Goal: Task Accomplishment & Management: Use online tool/utility

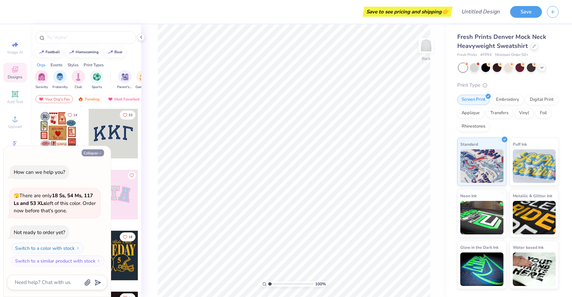
click at [90, 150] on button "Collapse" at bounding box center [93, 152] width 22 height 7
type textarea "x"
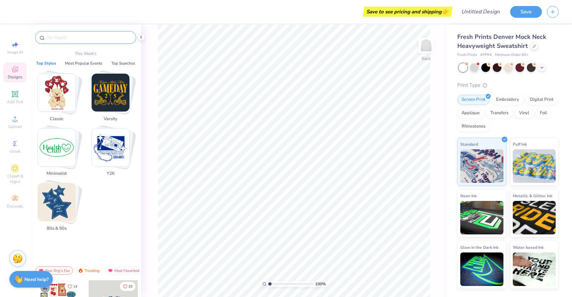
click at [58, 36] on input "text" at bounding box center [89, 37] width 86 height 7
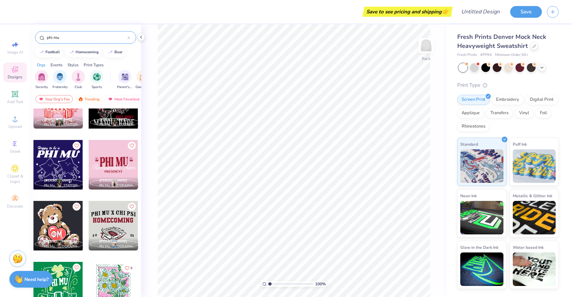
scroll to position [568, 0]
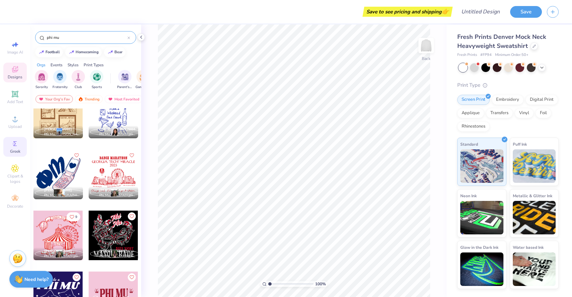
type input "phi mu"
click at [11, 144] on icon at bounding box center [15, 143] width 8 height 8
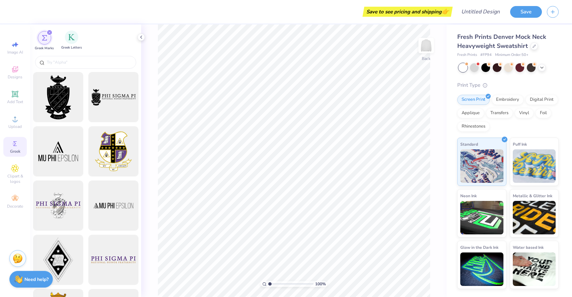
click at [61, 44] on div "Greek Letters" at bounding box center [71, 40] width 21 height 20
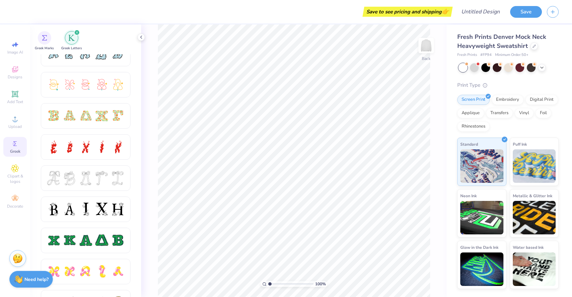
scroll to position [168, 0]
click at [91, 119] on div at bounding box center [86, 117] width 14 height 14
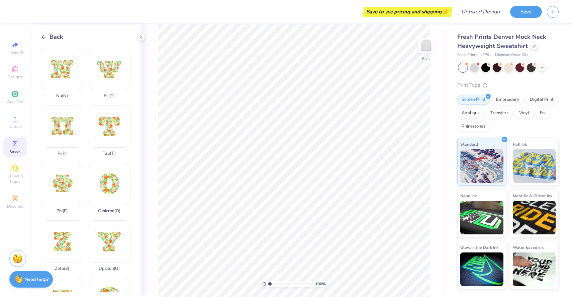
scroll to position [404, 0]
click at [63, 194] on div "Phi ( F )" at bounding box center [62, 187] width 42 height 51
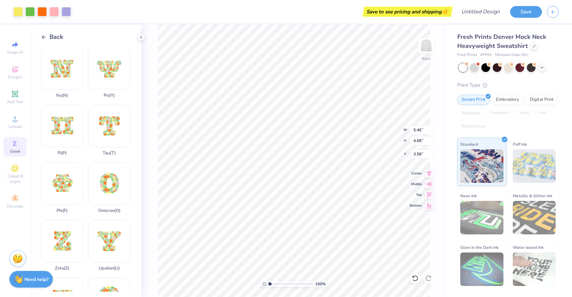
type input "5.46"
type input "4.68"
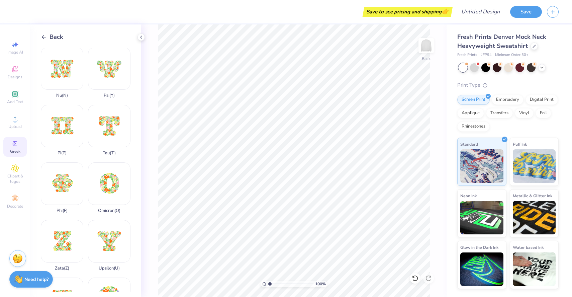
click at [40, 36] on div "Back Beta ( B ) Alpha ( A ) Delta ( D ) Chi ( C ) Gamma ( G ) Eta ( H ) Kappa (…" at bounding box center [85, 160] width 111 height 272
click at [44, 37] on line at bounding box center [44, 37] width 4 height 0
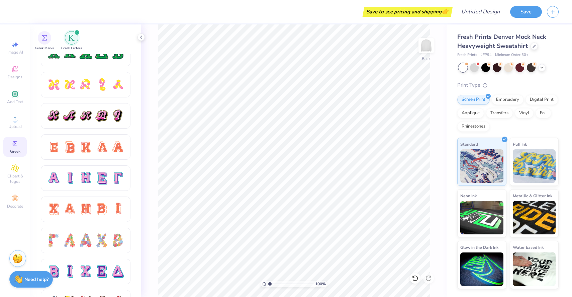
scroll to position [357, 0]
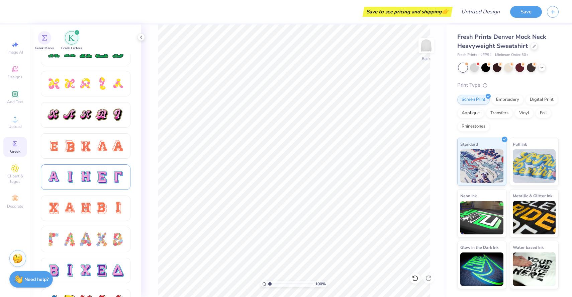
click at [97, 184] on div at bounding box center [86, 176] width 90 height 25
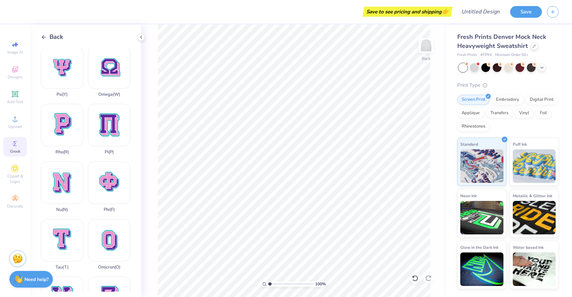
scroll to position [355, 0]
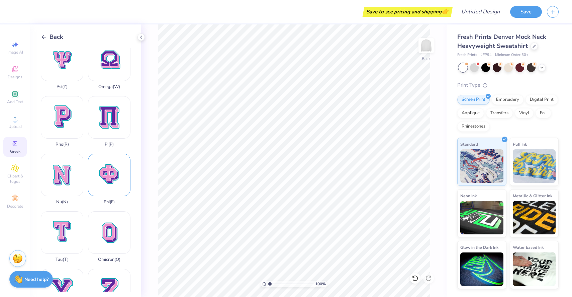
click at [109, 164] on div "Phi ( F )" at bounding box center [109, 179] width 42 height 51
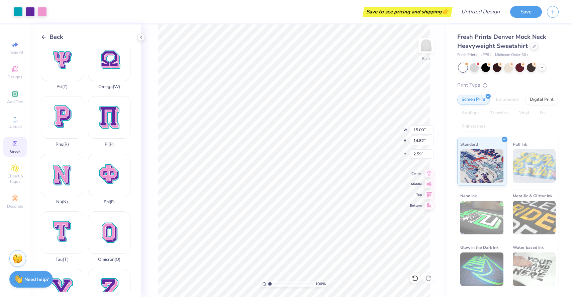
type input "4.63"
type input "4.58"
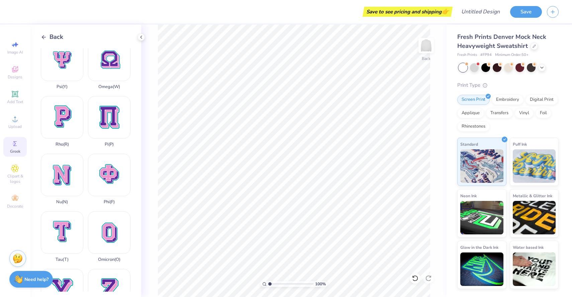
click at [50, 32] on div "Back Alpha ( A ) Iota ( I ) Eta ( H ) Epsilon ( E ) Gamma ( G ) Lambda ( L ) Be…" at bounding box center [85, 160] width 111 height 272
click at [50, 38] on span "Back" at bounding box center [57, 36] width 14 height 9
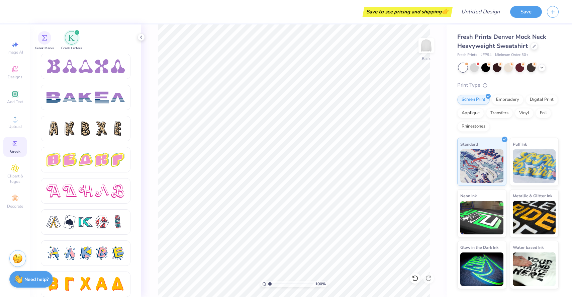
scroll to position [1094, 0]
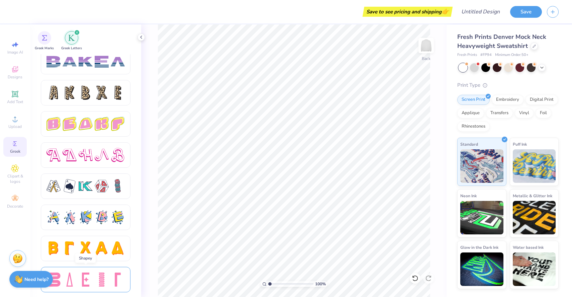
click at [86, 281] on div at bounding box center [86, 279] width 14 height 14
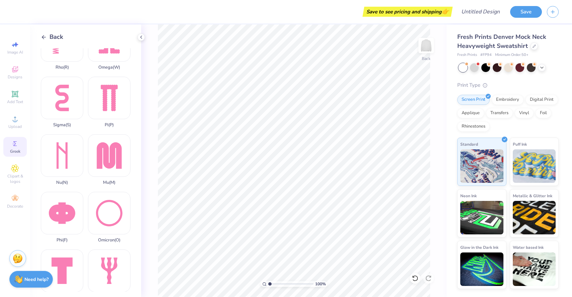
scroll to position [321, 0]
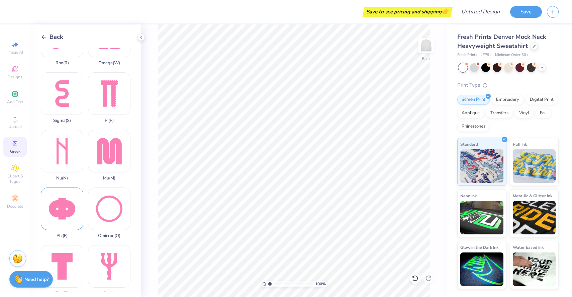
click at [65, 209] on div "Phi ( F )" at bounding box center [62, 212] width 42 height 51
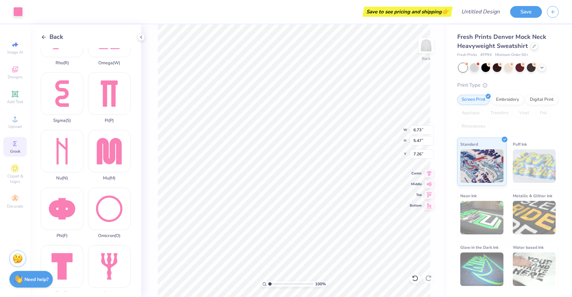
type input "2.71"
type input "2.20"
click at [120, 157] on div "Mu ( M )" at bounding box center [109, 155] width 42 height 51
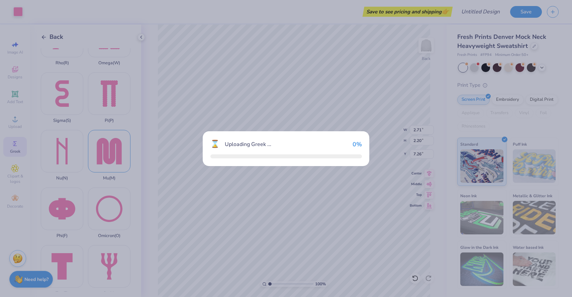
type input "5.17"
type input "5.47"
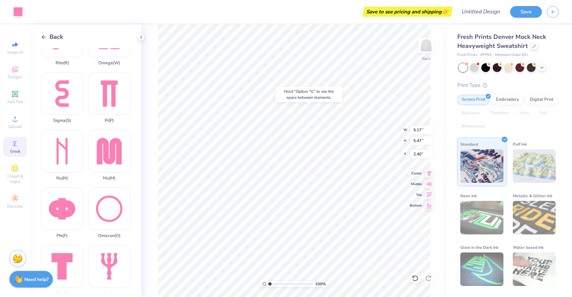
type input "2.40"
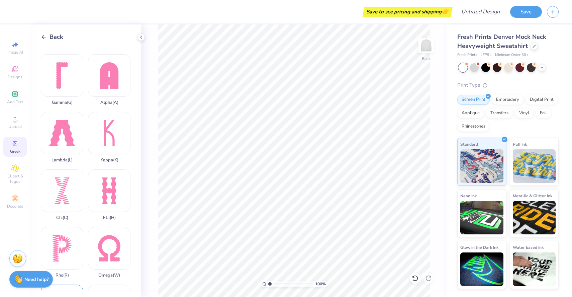
scroll to position [0, 0]
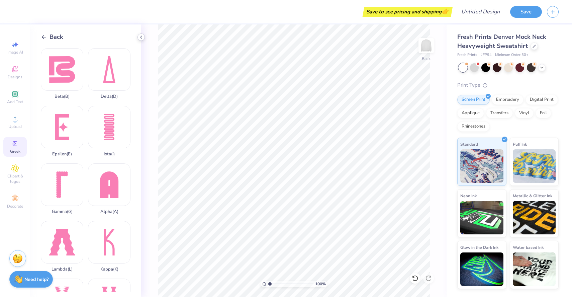
click at [143, 38] on icon at bounding box center [140, 36] width 5 height 5
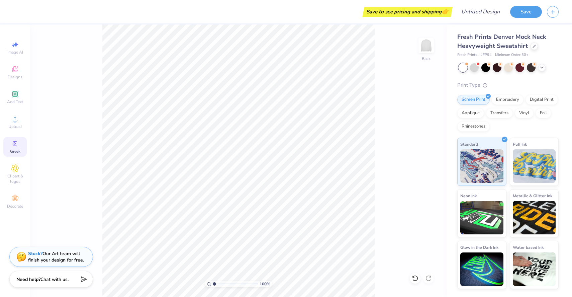
click at [19, 141] on div "Greek" at bounding box center [14, 147] width 23 height 20
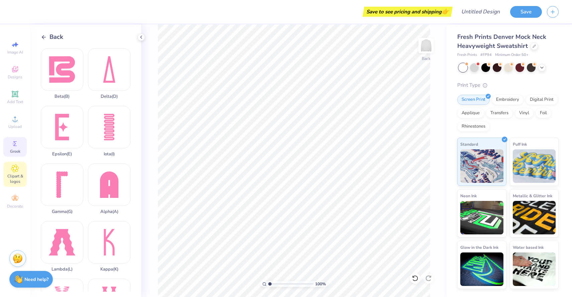
click at [16, 168] on icon at bounding box center [14, 168] width 3 height 3
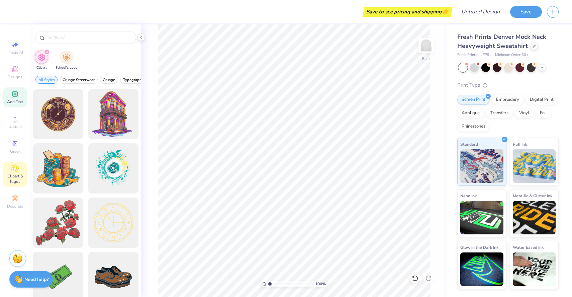
click at [13, 97] on icon at bounding box center [15, 94] width 8 height 8
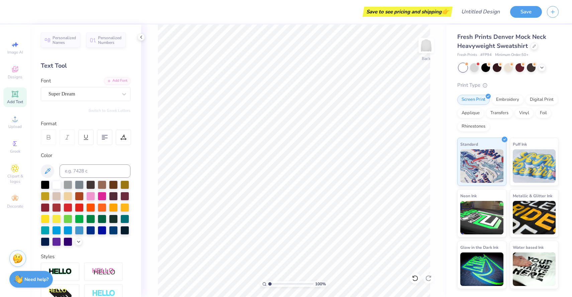
click at [7, 101] on span "Add Text" at bounding box center [15, 101] width 16 height 5
type textarea "[US_STATE]"
click at [92, 197] on div at bounding box center [90, 195] width 9 height 9
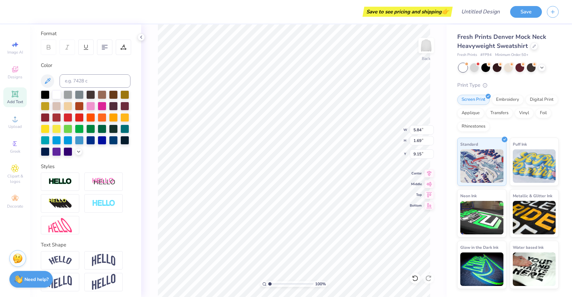
scroll to position [92, 0]
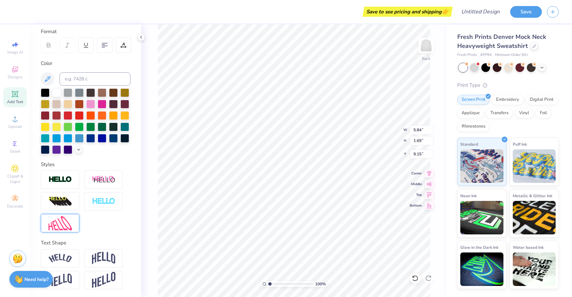
click at [69, 222] on img at bounding box center [59, 223] width 23 height 14
click at [69, 226] on img at bounding box center [59, 223] width 23 height 14
click at [79, 216] on icon at bounding box center [78, 215] width 4 height 4
type input "0.50"
click at [538, 70] on div at bounding box center [509, 67] width 100 height 9
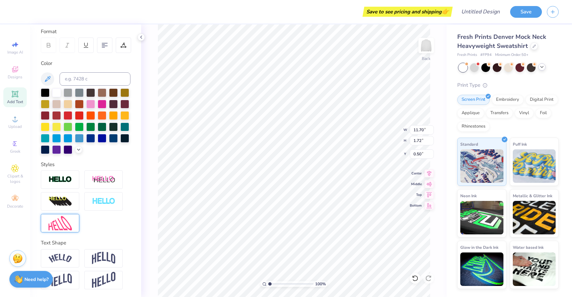
click at [542, 67] on polyline at bounding box center [541, 66] width 3 height 1
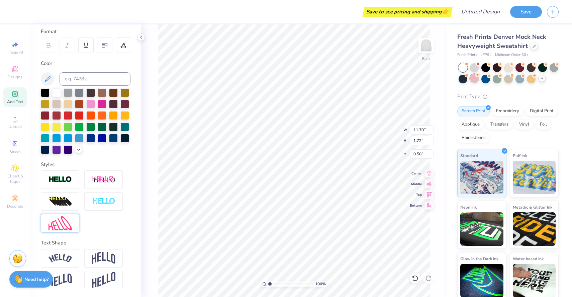
click at [473, 83] on div at bounding box center [474, 78] width 9 height 9
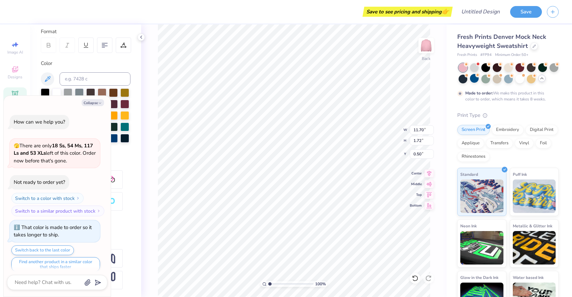
scroll to position [5, 0]
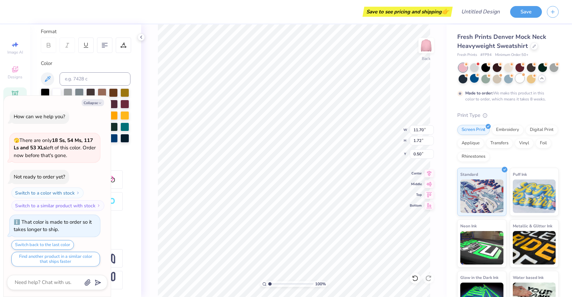
click at [519, 81] on div at bounding box center [519, 78] width 9 height 9
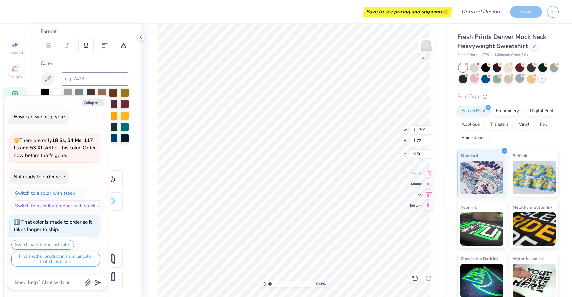
scroll to position [126, 0]
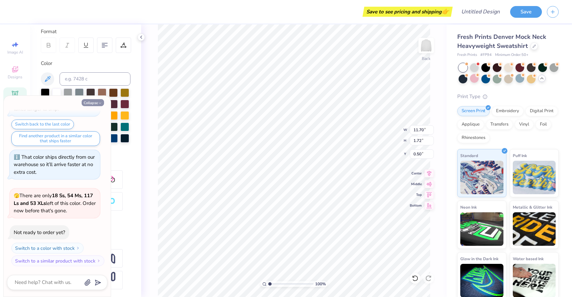
click at [95, 100] on button "Collapse" at bounding box center [93, 102] width 22 height 7
type textarea "x"
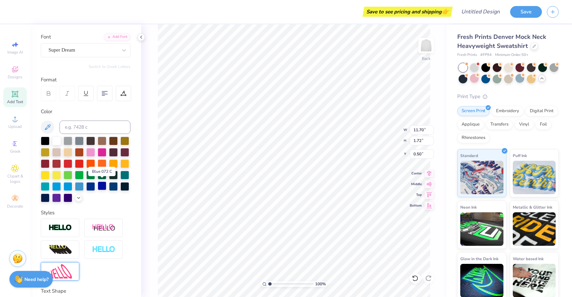
scroll to position [38, 0]
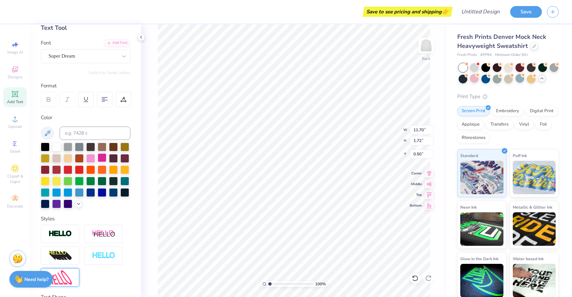
click at [100, 161] on div at bounding box center [102, 157] width 9 height 9
type input "0.53"
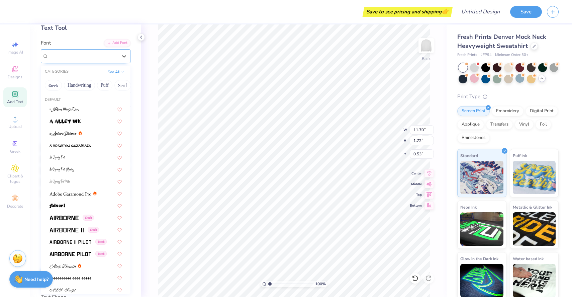
click at [91, 59] on div "Super Dream" at bounding box center [83, 56] width 70 height 10
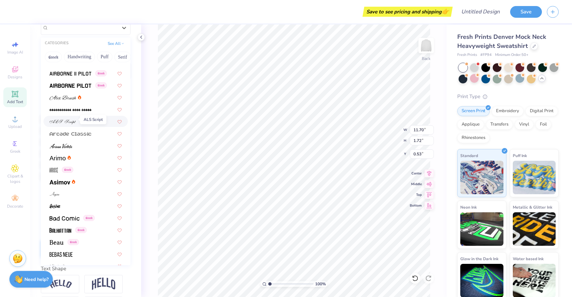
scroll to position [147, 0]
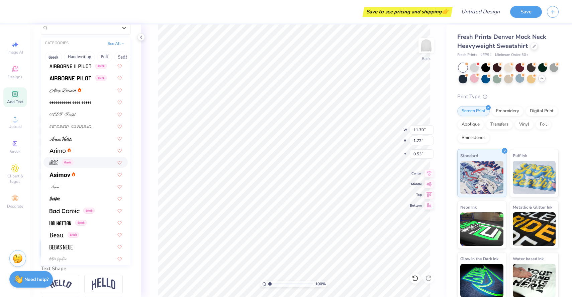
click at [76, 159] on div "Greek" at bounding box center [86, 162] width 72 height 7
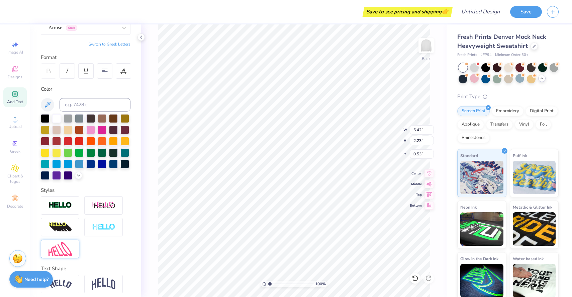
type input "5.42"
type input "2.23"
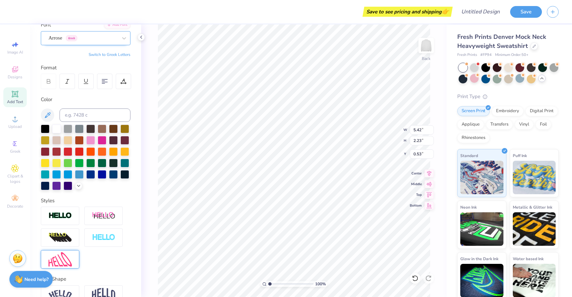
click at [84, 33] on div "Arrose Greek" at bounding box center [83, 38] width 70 height 10
type textarea "KENTUKY"
click at [436, 134] on div "100 % Back W 5.42 5.42 " H 2.23 2.23 " Y 0.53 0.53 " Center Middle Top Bottom" at bounding box center [293, 160] width 305 height 272
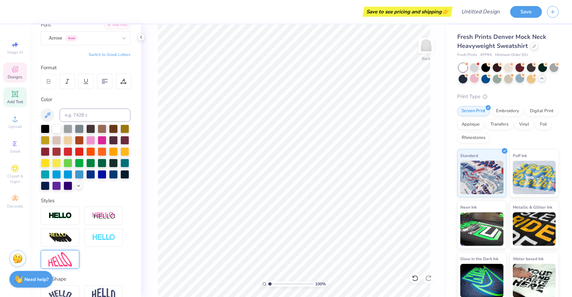
click at [16, 80] on div "Designs" at bounding box center [14, 73] width 23 height 20
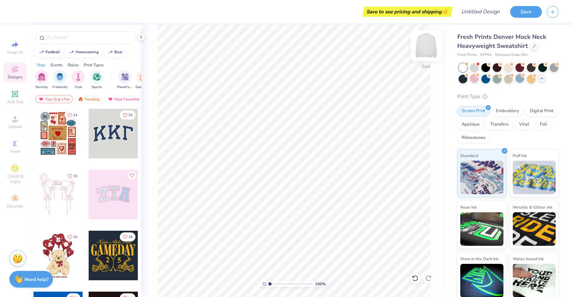
click at [429, 47] on img at bounding box center [426, 45] width 27 height 27
click at [57, 37] on input "text" at bounding box center [89, 37] width 86 height 7
type input "phi mu"
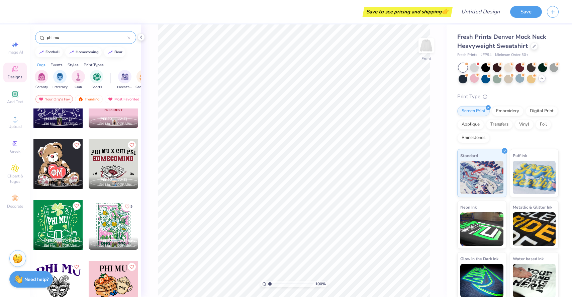
scroll to position [763, 0]
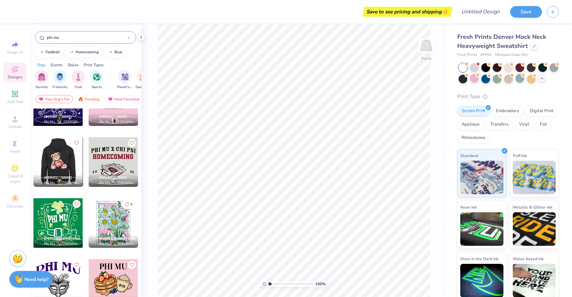
click at [58, 162] on div at bounding box center [58, 162] width 50 height 50
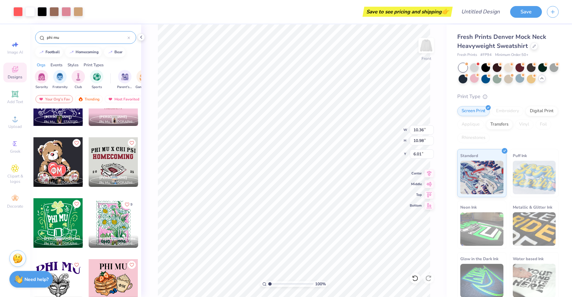
type input "6.01"
type input "12.92"
type input "13.69"
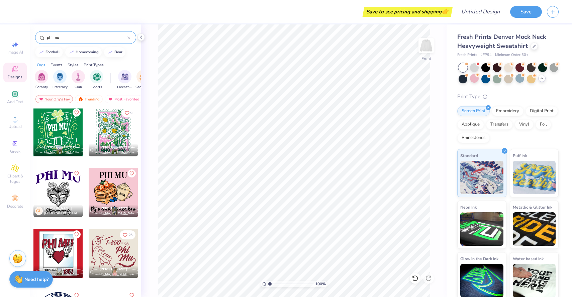
scroll to position [856, 0]
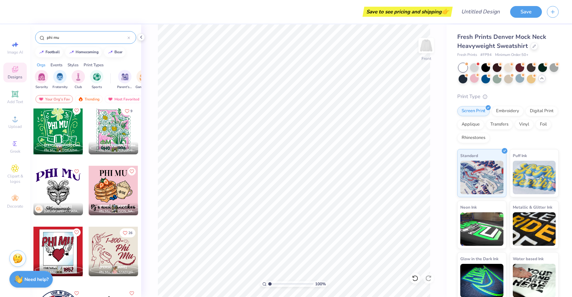
click at [111, 128] on div at bounding box center [114, 130] width 50 height 50
type input "7.27"
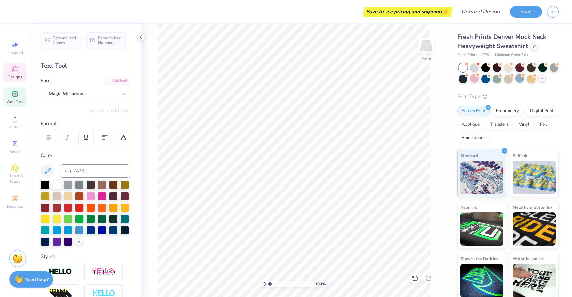
click at [15, 77] on span "Designs" at bounding box center [15, 76] width 15 height 5
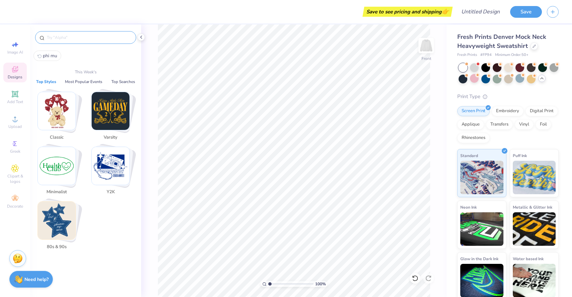
click at [59, 38] on input "text" at bounding box center [89, 37] width 86 height 7
click at [50, 54] on span "phi mu" at bounding box center [50, 56] width 14 height 6
type input "phi mu"
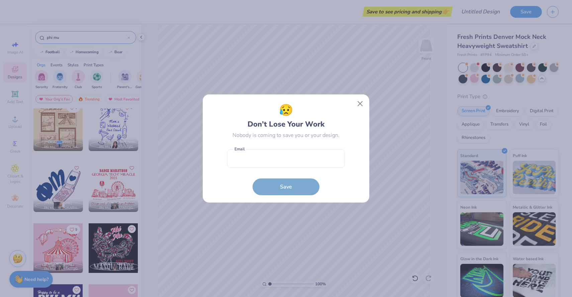
scroll to position [547, 0]
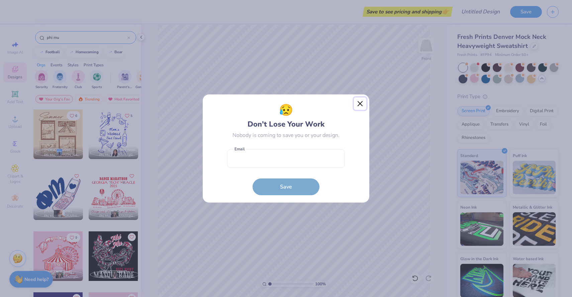
click at [359, 103] on button "Close" at bounding box center [360, 103] width 13 height 13
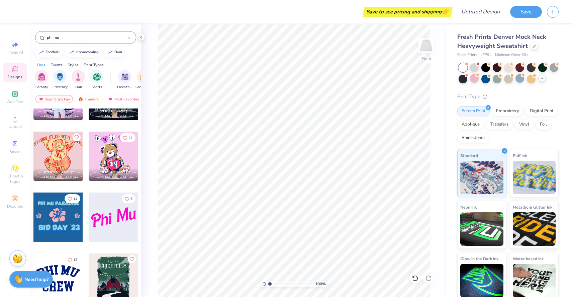
scroll to position [2170, 0]
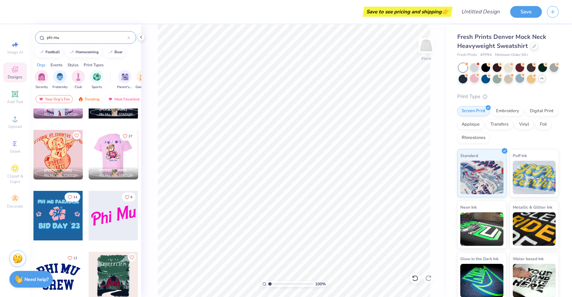
click at [115, 153] on div at bounding box center [113, 155] width 149 height 50
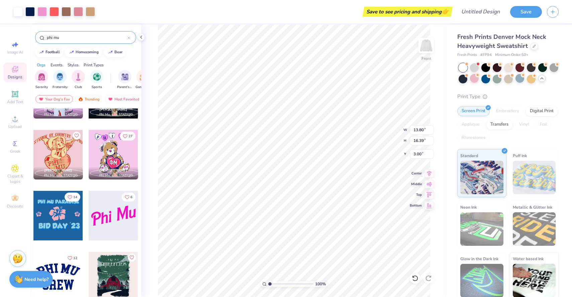
type input "13.80"
type input "16.39"
type input "5.06"
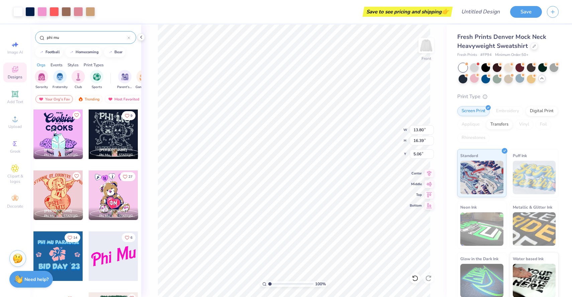
scroll to position [2129, 0]
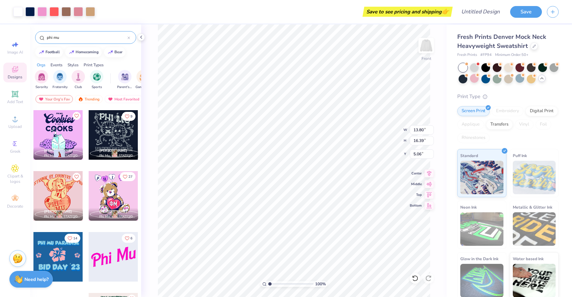
click at [125, 174] on icon "Like" at bounding box center [125, 176] width 5 height 5
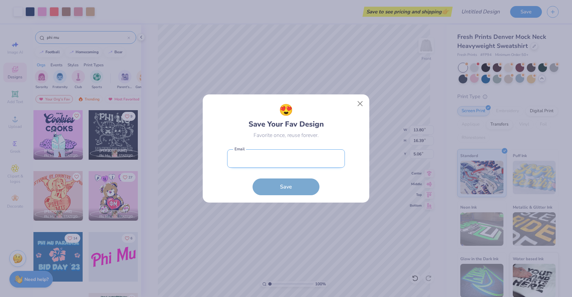
click at [302, 154] on input "email" at bounding box center [286, 158] width 118 height 18
type input "[EMAIL_ADDRESS][DOMAIN_NAME]"
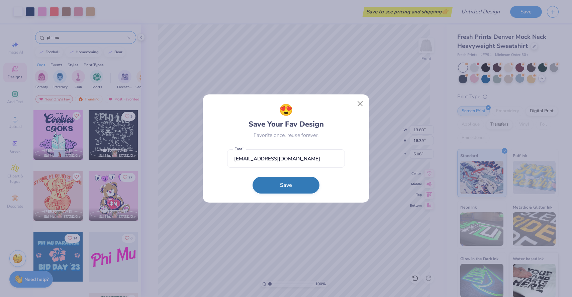
click at [287, 185] on button "Save" at bounding box center [286, 185] width 67 height 17
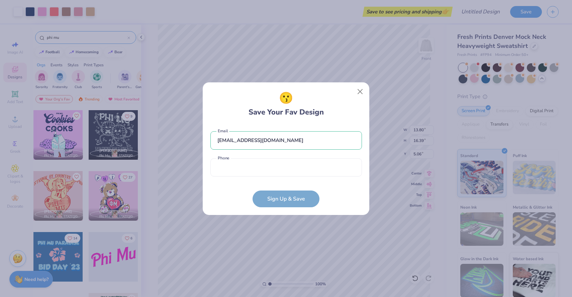
click at [271, 178] on div "[EMAIL_ADDRESS][DOMAIN_NAME] Email Phone is a required field Phone" at bounding box center [286, 151] width 152 height 55
click at [264, 174] on input "tel" at bounding box center [286, 167] width 152 height 18
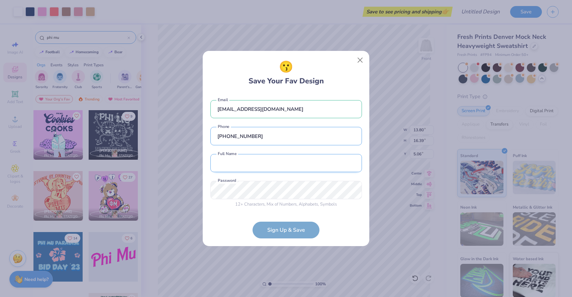
type input "[PHONE_NUMBER]"
click at [273, 158] on input "text" at bounding box center [286, 163] width 152 height 18
type input "[PERSON_NAME]"
type input "[PHONE_NUMBER]"
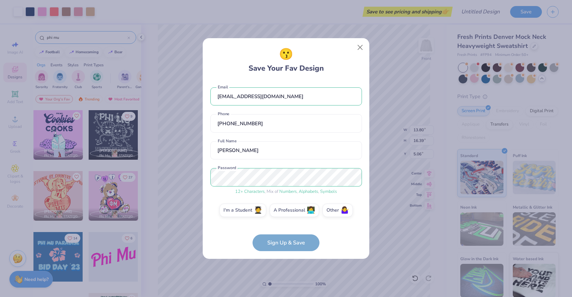
click at [291, 240] on form "[EMAIL_ADDRESS][DOMAIN_NAME] Email [PHONE_NUMBER] Phone [PERSON_NAME] Full Name…" at bounding box center [286, 166] width 152 height 171
click at [246, 214] on label "I'm a Student 🧑‍🎓" at bounding box center [242, 208] width 47 height 13
click at [284, 214] on input "I'm a Student 🧑‍🎓" at bounding box center [286, 212] width 4 height 4
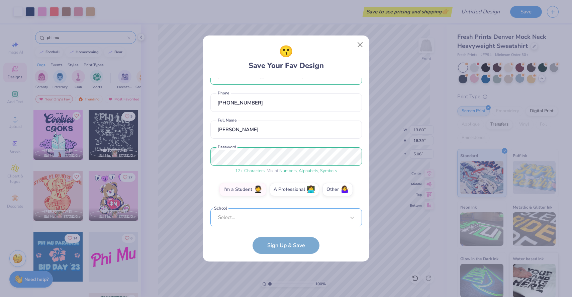
click at [265, 220] on div "[EMAIL_ADDRESS][DOMAIN_NAME] Email [PHONE_NUMBER] Phone [PERSON_NAME] Full Name…" at bounding box center [286, 152] width 152 height 149
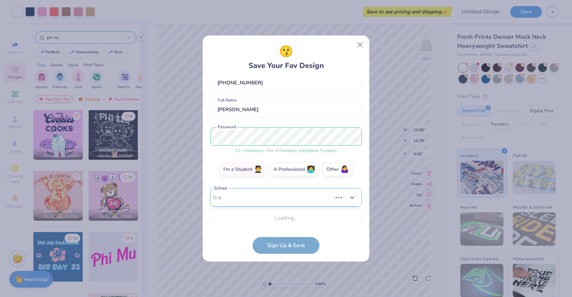
scroll to position [38, 0]
type input "university of [PERSON_NAME]"
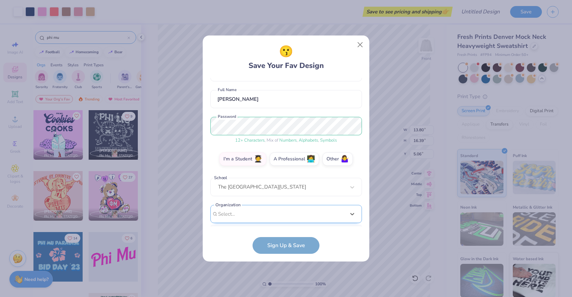
click at [262, 213] on div "option focused, 8 of 15. 15 results available. Use Up and Down to choose option…" at bounding box center [286, 266] width 152 height 122
click at [292, 114] on div "[EMAIL_ADDRESS][DOMAIN_NAME] Email [PHONE_NUMBER] Phone [PERSON_NAME] Full Name…" at bounding box center [286, 152] width 152 height 149
click at [283, 243] on form "[EMAIL_ADDRESS][DOMAIN_NAME] Email [PHONE_NUMBER] Phone [PERSON_NAME] Full Name…" at bounding box center [286, 166] width 152 height 176
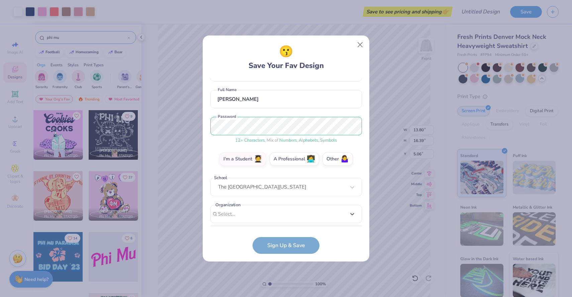
click at [299, 220] on div "[EMAIL_ADDRESS][DOMAIN_NAME] Email [PHONE_NUMBER] Phone [PERSON_NAME] Full Name…" at bounding box center [286, 152] width 152 height 149
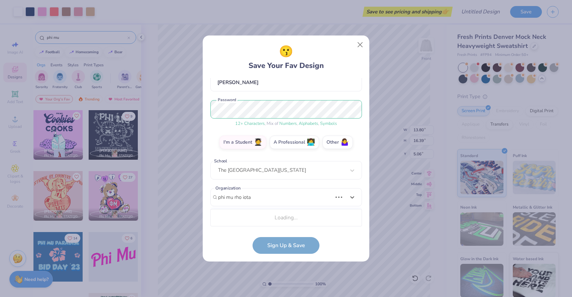
scroll to position [149, 0]
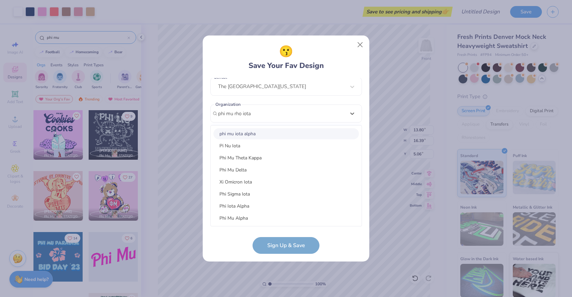
click at [268, 132] on div "phi mu iota alpha" at bounding box center [285, 133] width 145 height 11
type input "phi mu rho iota"
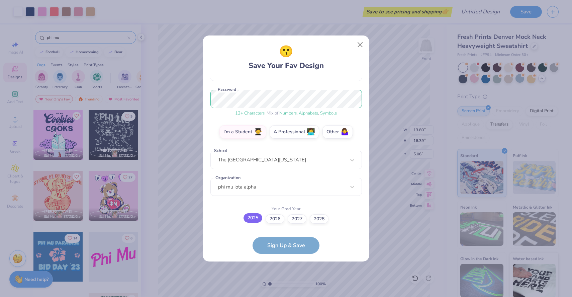
click at [261, 218] on label "2025" at bounding box center [252, 217] width 19 height 9
click at [284, 292] on input "2025" at bounding box center [286, 294] width 4 height 4
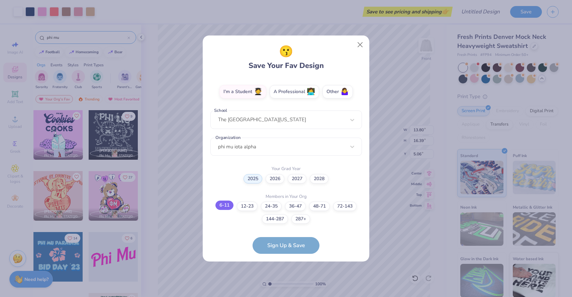
click at [222, 206] on label "6-11" at bounding box center [224, 204] width 18 height 9
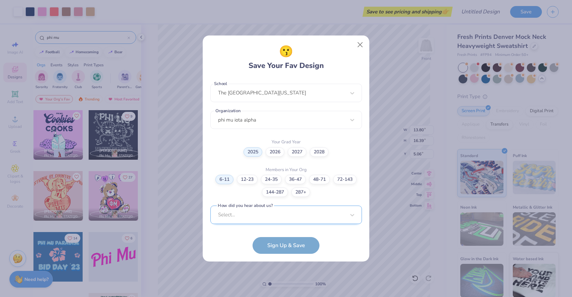
click at [268, 217] on div "Select..." at bounding box center [286, 214] width 152 height 18
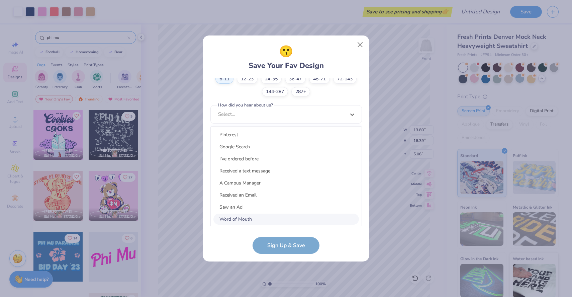
click at [266, 217] on div "Word of Mouth" at bounding box center [285, 218] width 145 height 11
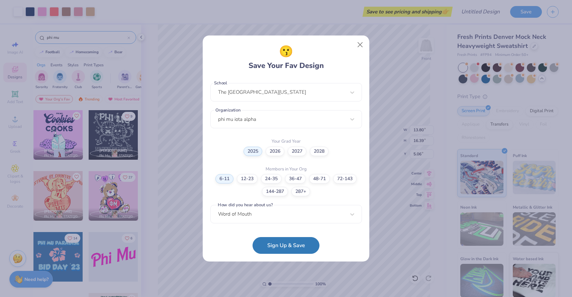
scroll to position [142, 0]
click at [277, 244] on button "Sign Up & Save" at bounding box center [286, 243] width 67 height 17
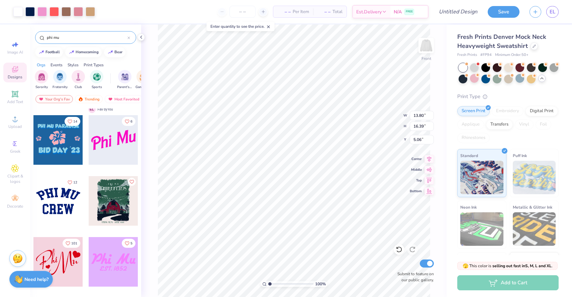
scroll to position [2245, 0]
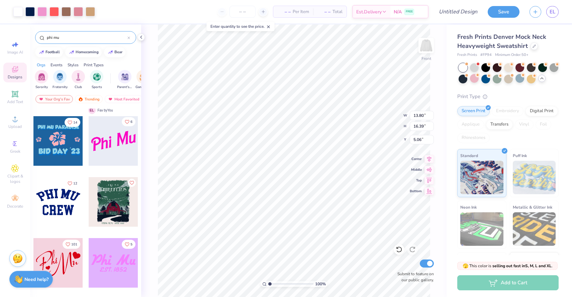
click at [128, 124] on button "6" at bounding box center [129, 121] width 14 height 9
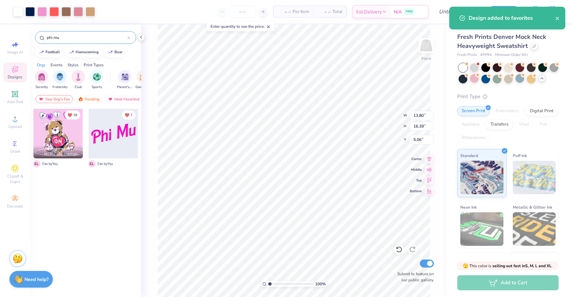
scroll to position [0, 0]
click at [75, 41] on div "phi mu" at bounding box center [85, 37] width 101 height 13
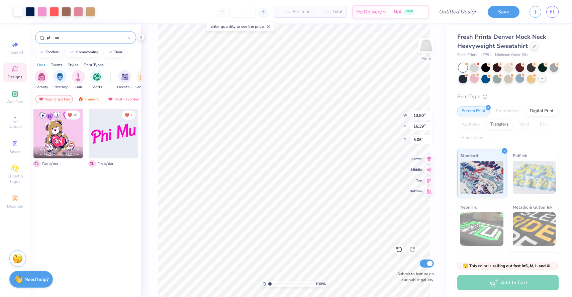
click at [63, 37] on input "phi mu" at bounding box center [86, 37] width 81 height 7
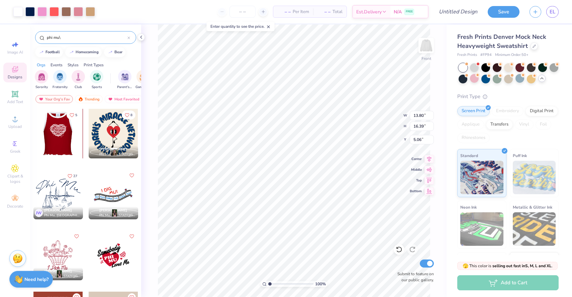
type input "phi mu"
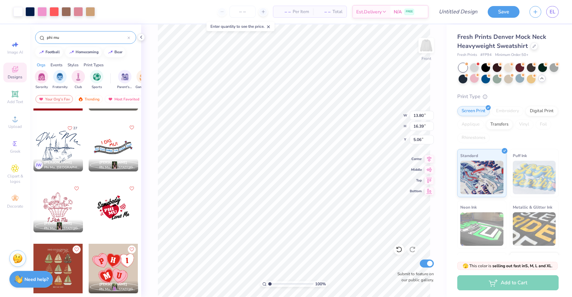
scroll to position [54, 0]
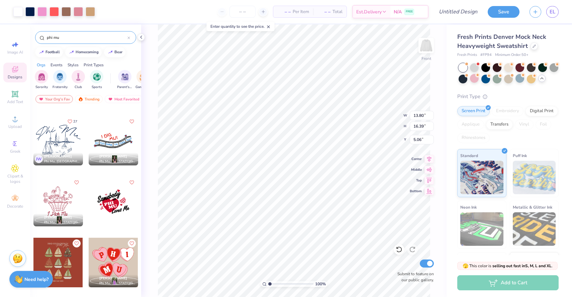
click at [70, 122] on icon "Like" at bounding box center [70, 121] width 5 height 5
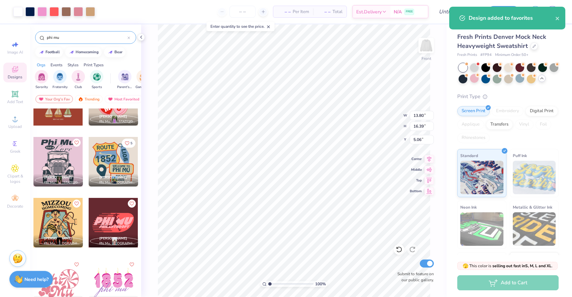
scroll to position [216, 0]
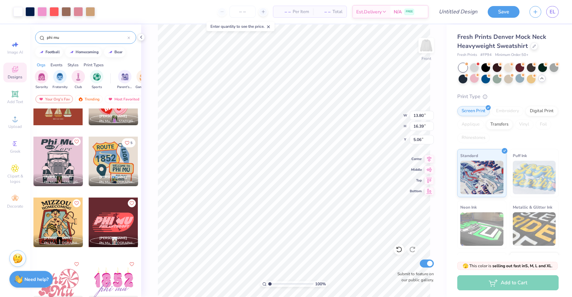
click at [77, 140] on icon "Like" at bounding box center [76, 141] width 4 height 4
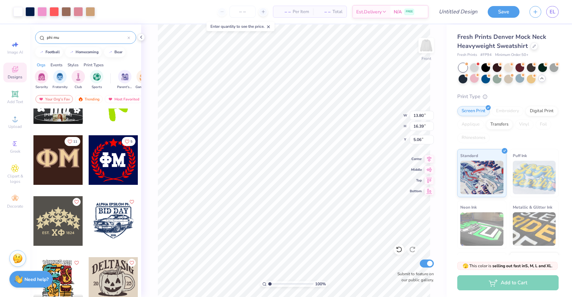
scroll to position [2656, 0]
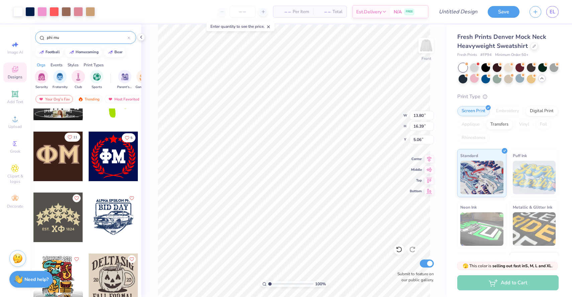
click at [71, 138] on icon "Like" at bounding box center [70, 137] width 5 height 5
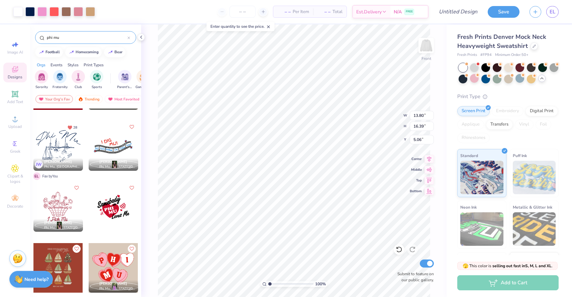
scroll to position [0, 0]
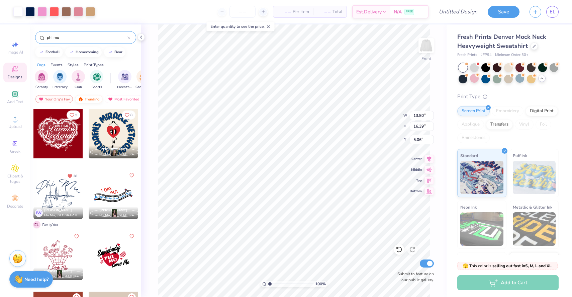
click at [90, 96] on div "Trending" at bounding box center [89, 99] width 28 height 8
click at [92, 99] on div "Trending" at bounding box center [89, 99] width 28 height 8
click at [9, 76] on span "Designs" at bounding box center [15, 76] width 15 height 5
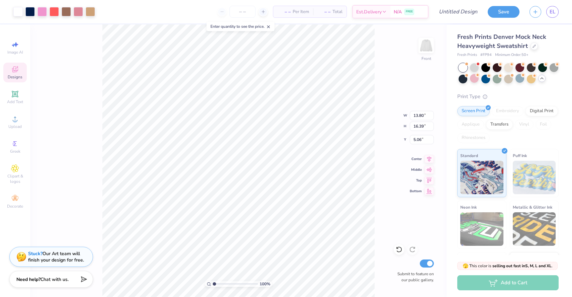
click at [12, 74] on div "Designs" at bounding box center [14, 73] width 23 height 20
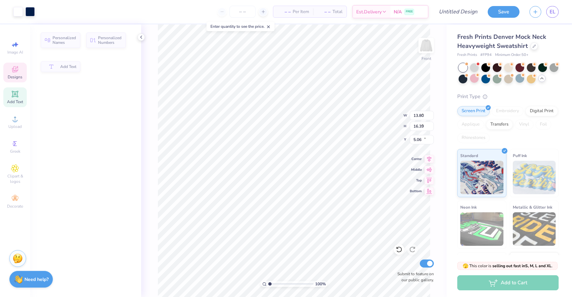
type input "5.86"
type input "1.36"
type input "20.08"
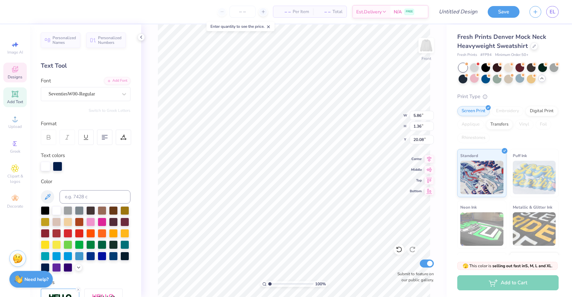
scroll to position [0, 1]
click at [68, 94] on div "SeventiesW00-Regular" at bounding box center [83, 94] width 70 height 10
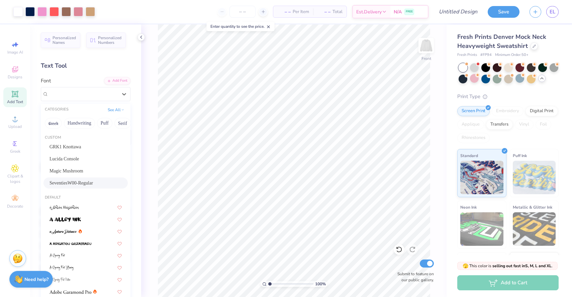
click at [82, 181] on span "SeventiesW00-Regular" at bounding box center [71, 182] width 43 height 7
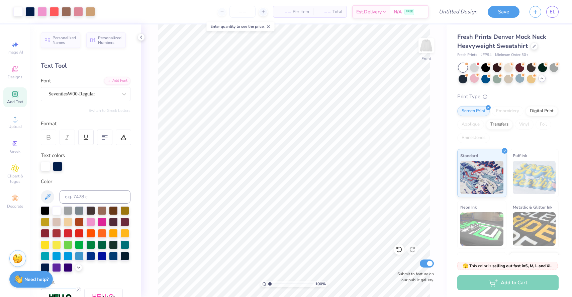
click at [15, 97] on icon at bounding box center [15, 94] width 8 height 8
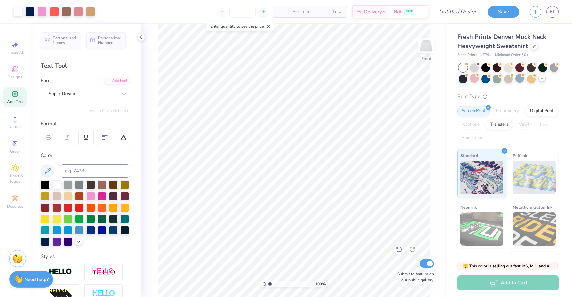
click at [401, 248] on icon at bounding box center [399, 249] width 7 height 7
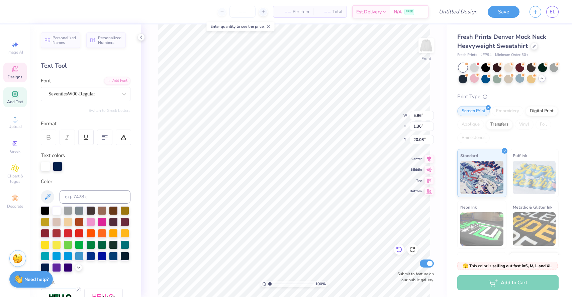
scroll to position [0, 1]
type textarea "[GEOGRAPHIC_DATA][US_STATE]"
type input "20.10"
type input "11.19"
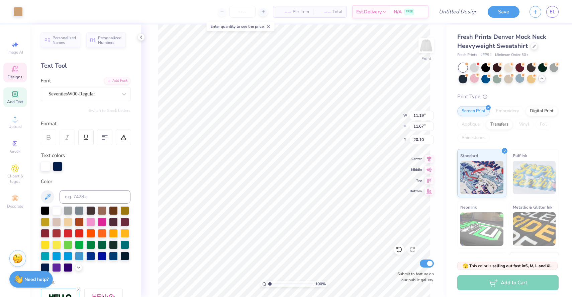
type input "11.67"
type input "8.02"
type input "4.83"
type input "7.79"
type input "1.11"
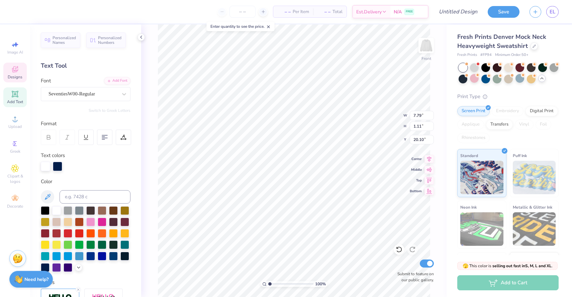
type input "20.07"
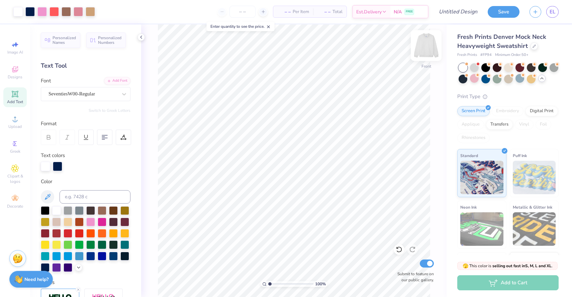
click at [432, 48] on img at bounding box center [426, 45] width 27 height 27
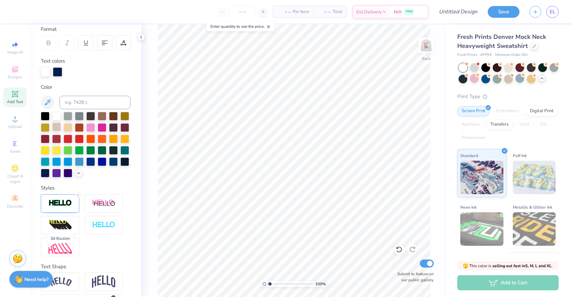
scroll to position [0, 0]
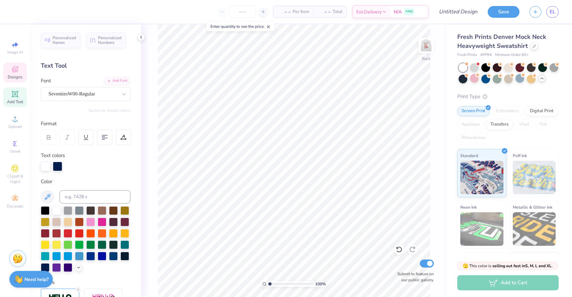
click at [21, 70] on div "Designs" at bounding box center [14, 73] width 23 height 20
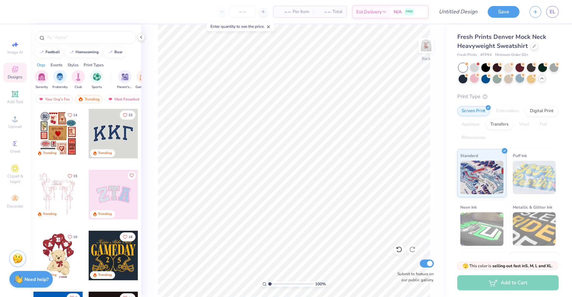
click at [61, 189] on div at bounding box center [58, 195] width 50 height 50
click at [114, 192] on div at bounding box center [114, 195] width 50 height 50
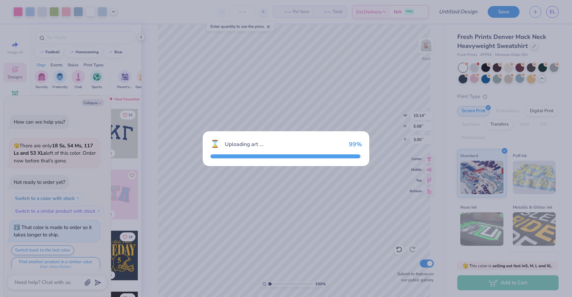
scroll to position [192, 0]
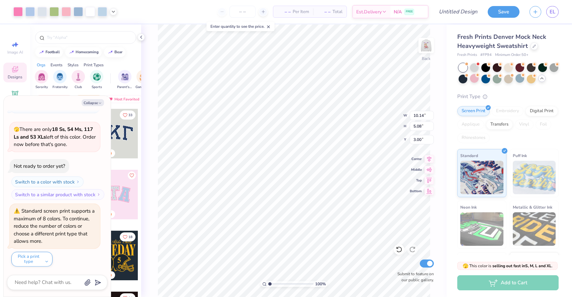
type textarea "x"
type input "3.11"
type input "4.05"
type input "3.13"
type textarea "x"
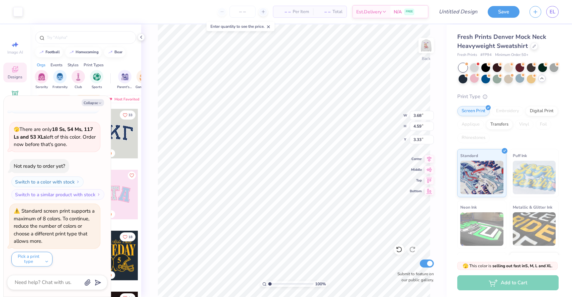
type input "3.11"
type input "4.05"
type input "3.13"
type textarea "x"
type input "3.00"
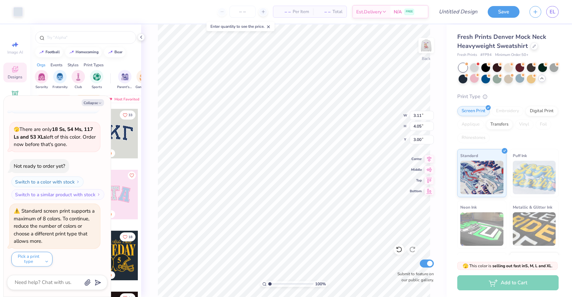
type textarea "x"
type input "10.14"
type input "5.08"
click at [36, 256] on button "Pick a print type" at bounding box center [31, 259] width 41 height 15
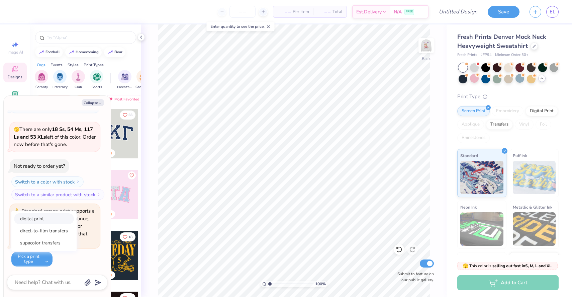
click at [51, 214] on button "digital print" at bounding box center [44, 218] width 60 height 11
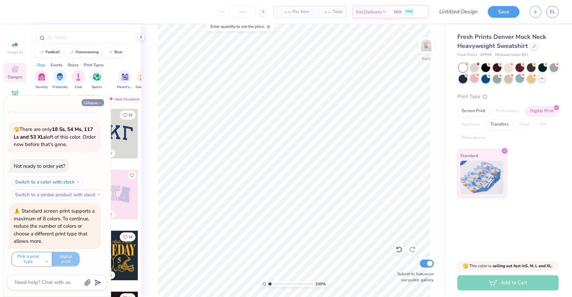
click at [101, 103] on polyline "button" at bounding box center [100, 103] width 2 height 1
type textarea "x"
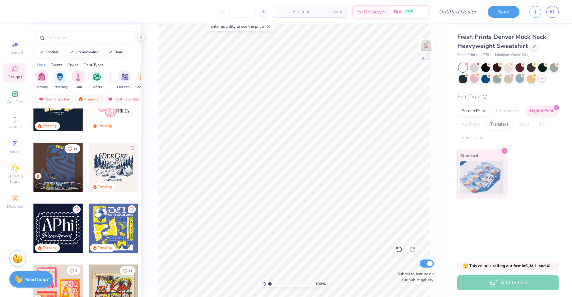
scroll to position [1301, 0]
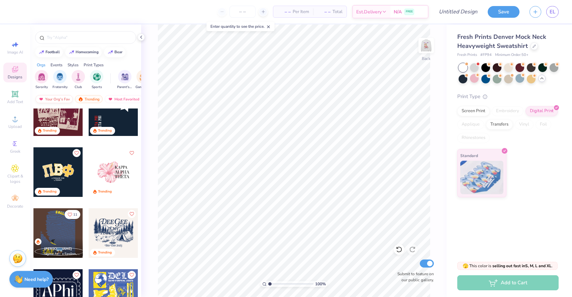
click at [52, 100] on div "Your Org's Fav" at bounding box center [53, 99] width 37 height 8
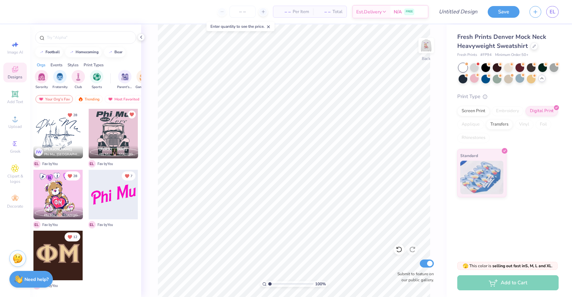
click at [128, 200] on div at bounding box center [114, 195] width 50 height 50
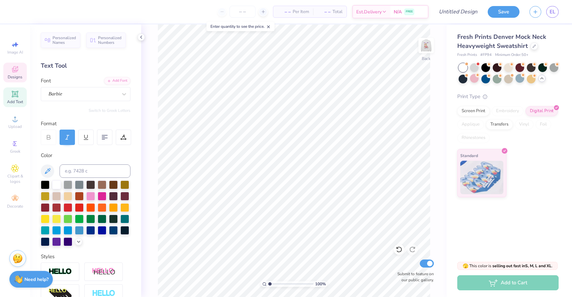
click at [15, 77] on span "Designs" at bounding box center [15, 76] width 15 height 5
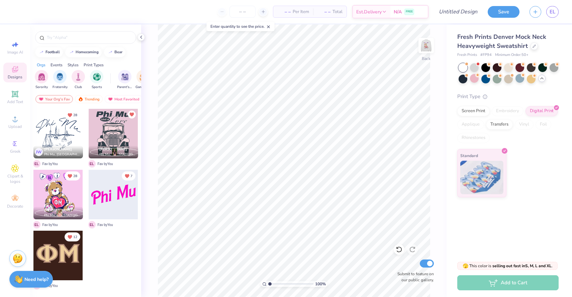
click at [62, 241] on div at bounding box center [58, 255] width 50 height 50
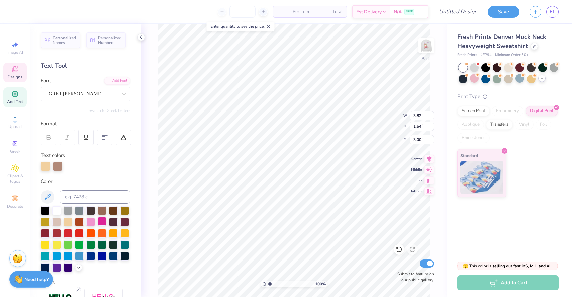
click at [100, 218] on div at bounding box center [102, 221] width 9 height 9
type input "3.77"
type input "1.63"
type input "3.18"
click at [92, 221] on div at bounding box center [90, 221] width 9 height 9
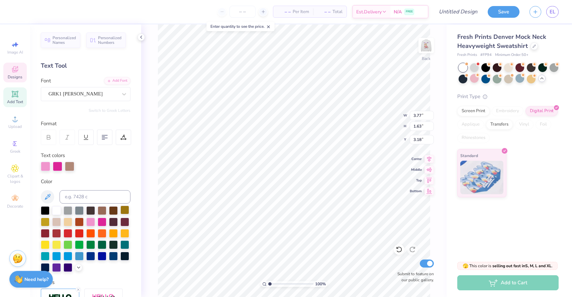
type input "9.49"
type input "4.11"
type input "2.17"
click at [71, 167] on div at bounding box center [69, 165] width 9 height 9
click at [103, 222] on div at bounding box center [102, 221] width 9 height 9
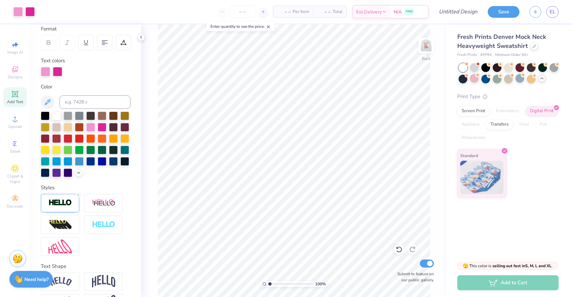
scroll to position [118, 0]
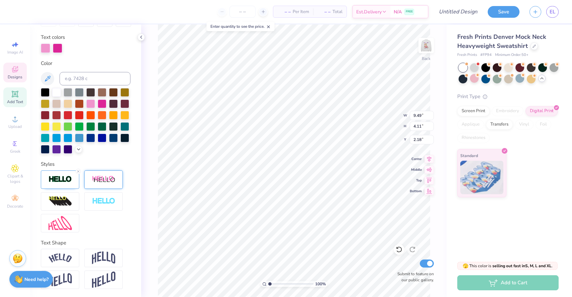
click at [99, 173] on div at bounding box center [103, 179] width 38 height 18
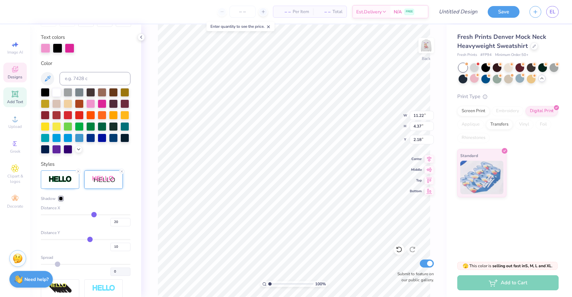
type input "11.22"
type input "4.37"
type input "2.31"
click at [121, 171] on line at bounding box center [122, 171] width 2 height 2
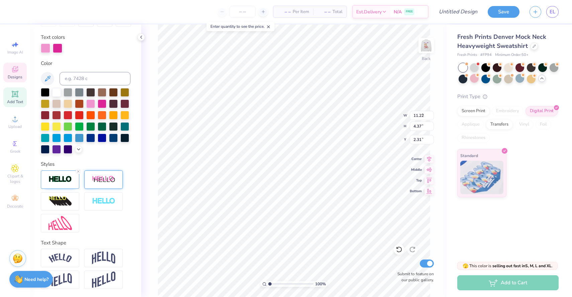
type input "9.49"
type input "4.11"
click at [100, 202] on img at bounding box center [103, 201] width 23 height 8
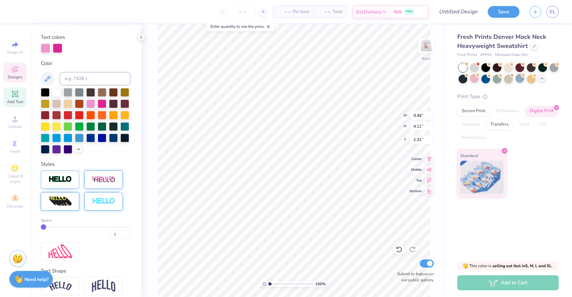
click at [65, 200] on img at bounding box center [59, 201] width 23 height 11
type input "12.14"
type input "5.14"
click at [53, 183] on div at bounding box center [60, 179] width 38 height 18
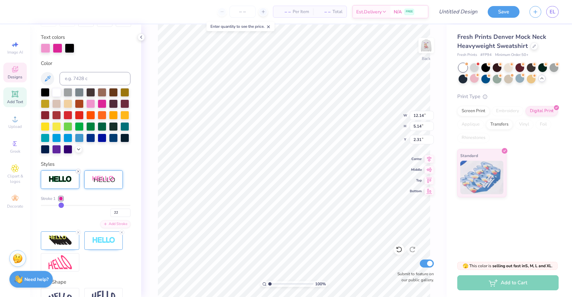
click at [78, 172] on icon at bounding box center [78, 171] width 4 height 4
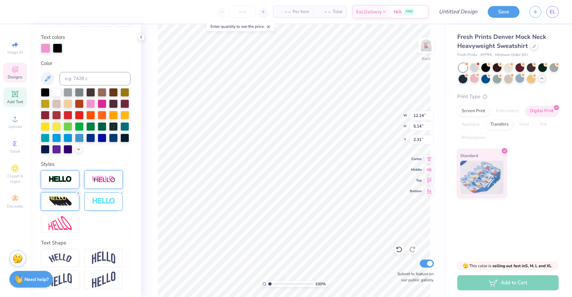
type input "12.02"
type input "5.02"
type input "2.42"
click at [79, 193] on icon at bounding box center [78, 193] width 4 height 4
type input "9.26"
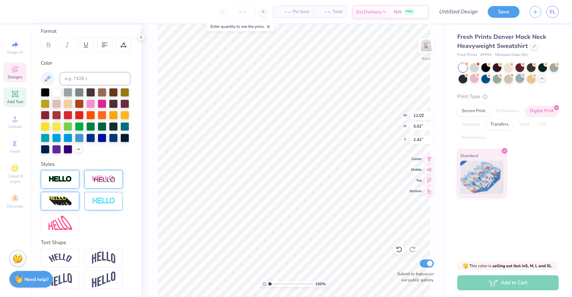
type input "3.87"
click at [123, 194] on icon at bounding box center [122, 193] width 4 height 4
type input "9.24"
type input "3.86"
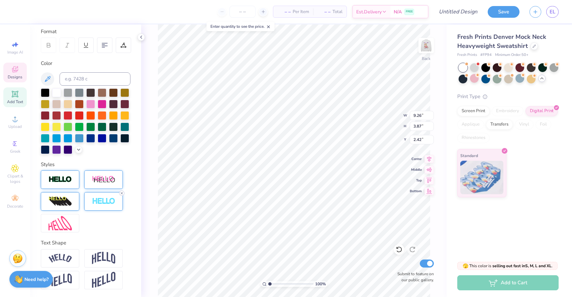
type input "2.43"
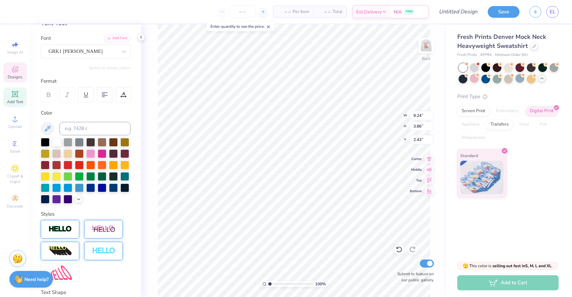
scroll to position [39, 0]
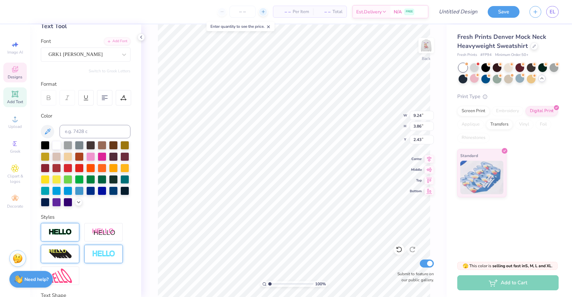
click at [261, 13] on icon at bounding box center [263, 11] width 5 height 5
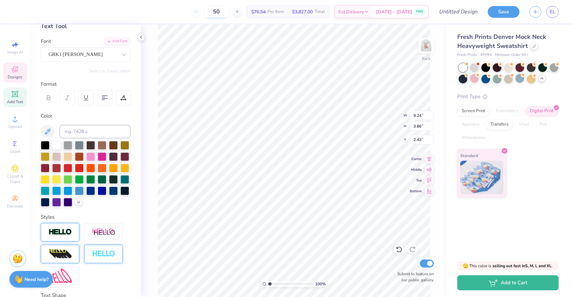
click at [225, 12] on input "50" at bounding box center [216, 12] width 26 height 12
type input "50"
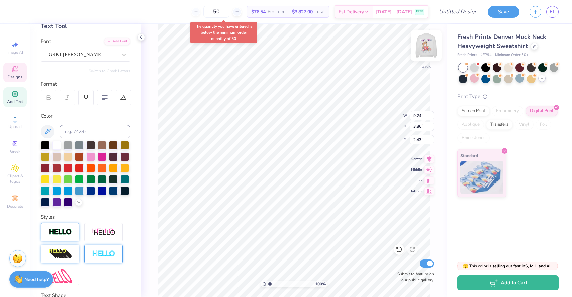
click at [426, 43] on img at bounding box center [426, 45] width 27 height 27
